Goal: Task Accomplishment & Management: Complete application form

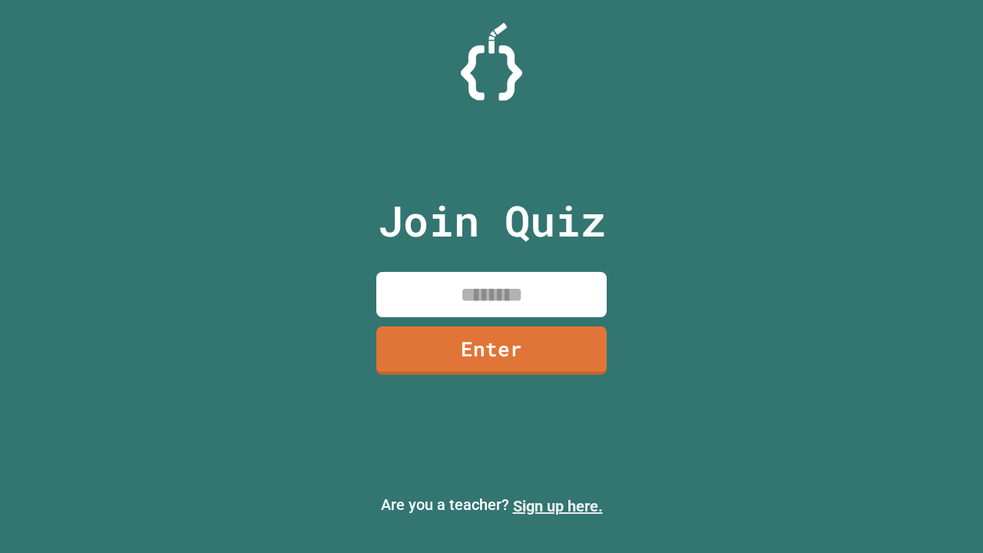
click at [557, 506] on link "Sign up here." at bounding box center [558, 506] width 90 height 18
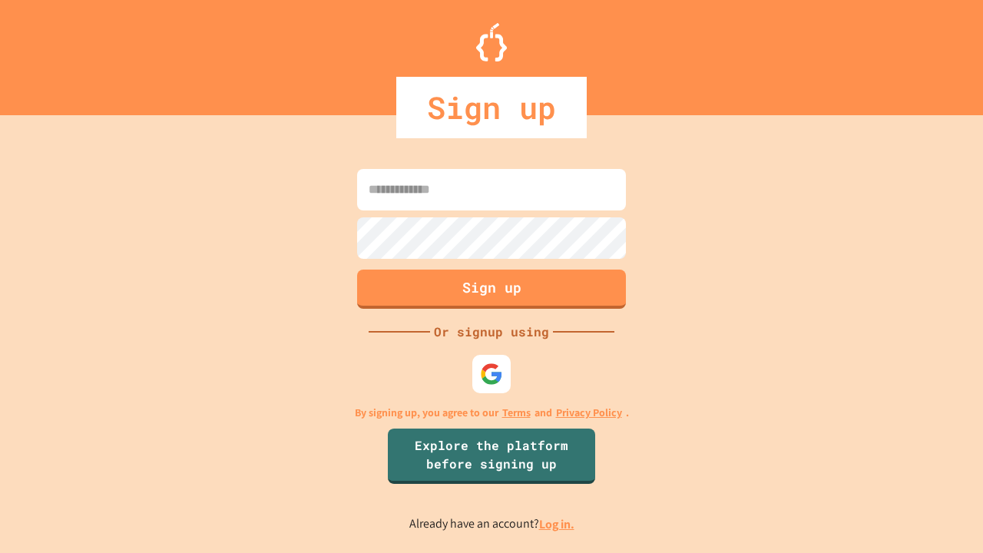
click at [557, 524] on link "Log in." at bounding box center [556, 524] width 35 height 16
